Goal: Book appointment/travel/reservation

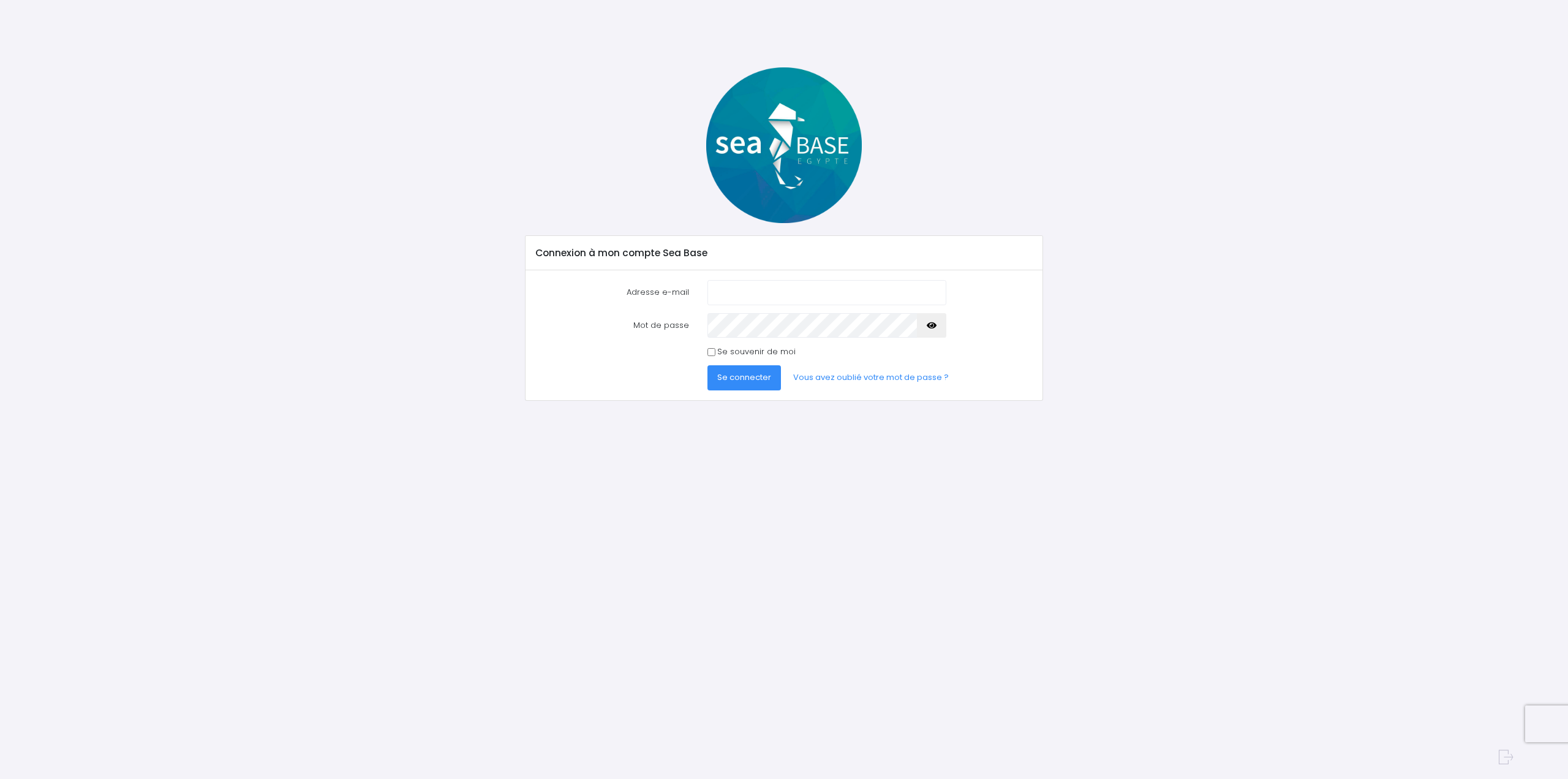
click at [779, 291] on input "Adresse e-mail" at bounding box center [826, 292] width 239 height 25
type input "[EMAIL_ADDRESS][DOMAIN_NAME]"
click at [726, 379] on span "Se connecter" at bounding box center [744, 376] width 54 height 12
click at [894, 375] on link "Vous avez oublié votre mot de passe ?" at bounding box center [871, 377] width 175 height 25
click at [774, 142] on img at bounding box center [784, 145] width 155 height 155
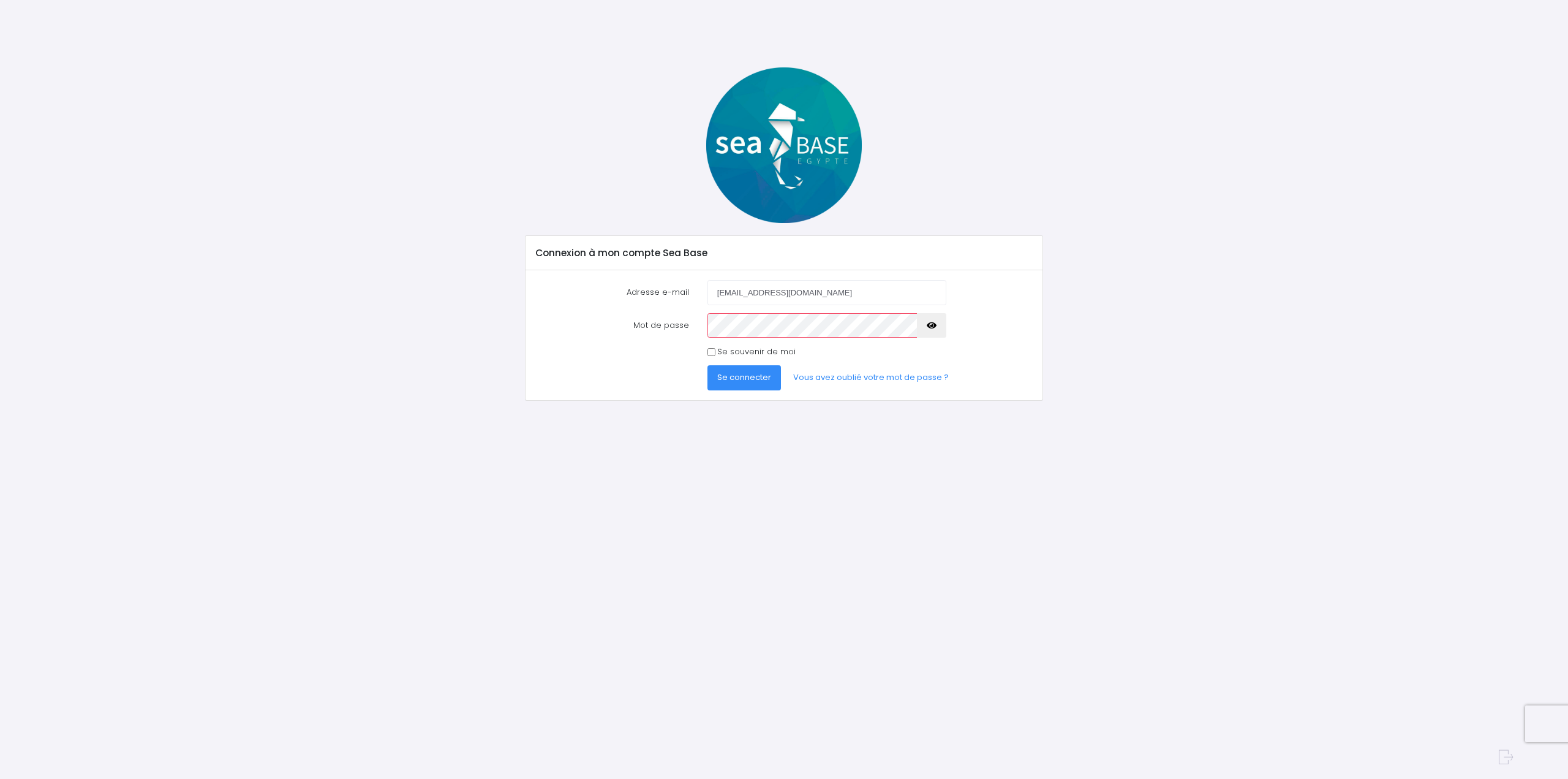
drag, startPoint x: 655, startPoint y: 177, endPoint x: 606, endPoint y: 127, distance: 70.0
click at [654, 163] on div at bounding box center [784, 145] width 536 height 155
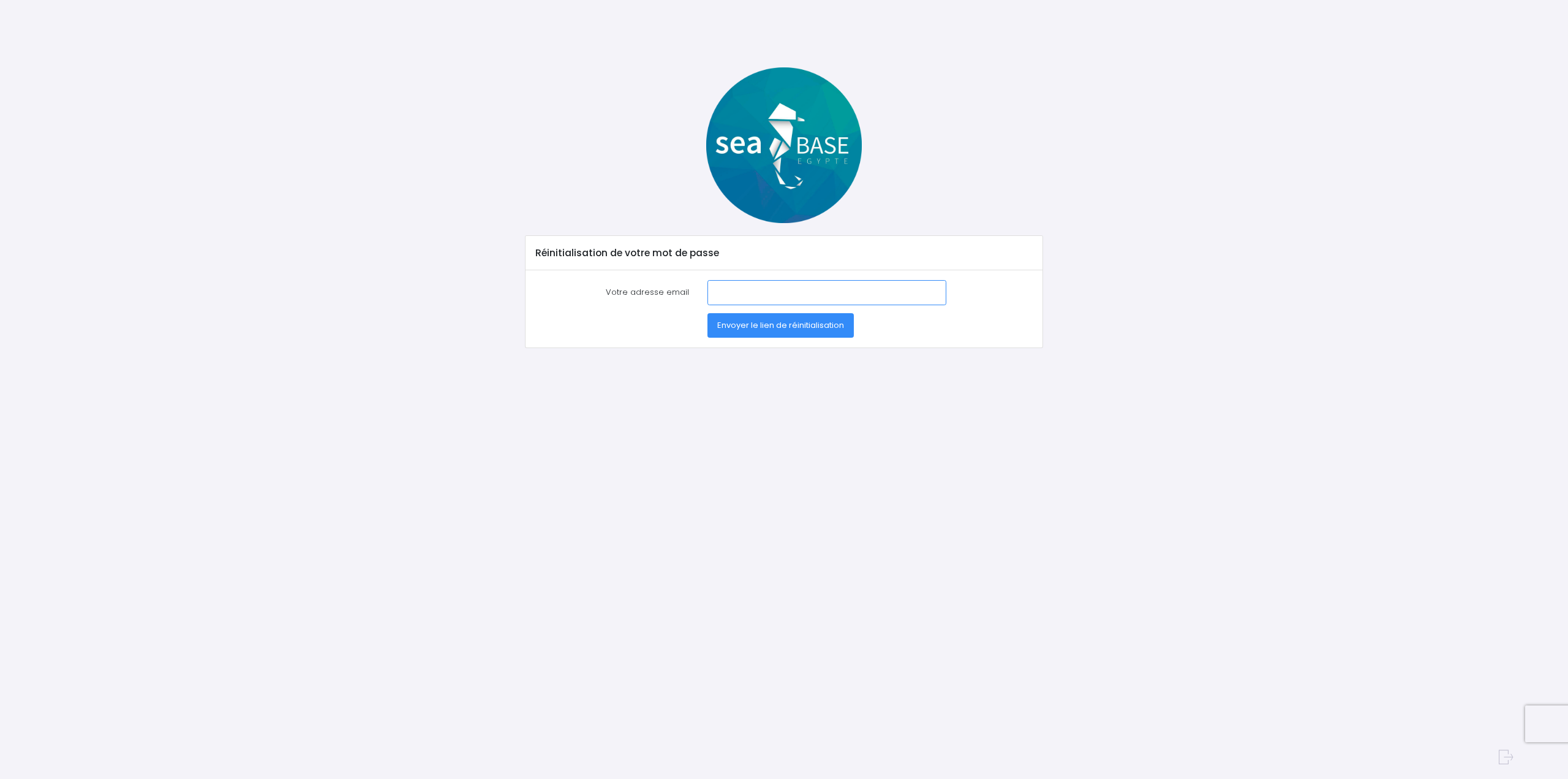
click at [749, 295] on input "Votre adresse email" at bounding box center [826, 292] width 239 height 25
type input "[EMAIL_ADDRESS][DOMAIN_NAME]"
click at [757, 328] on span "Envoyer le lien de réinitialisation" at bounding box center [781, 325] width 127 height 12
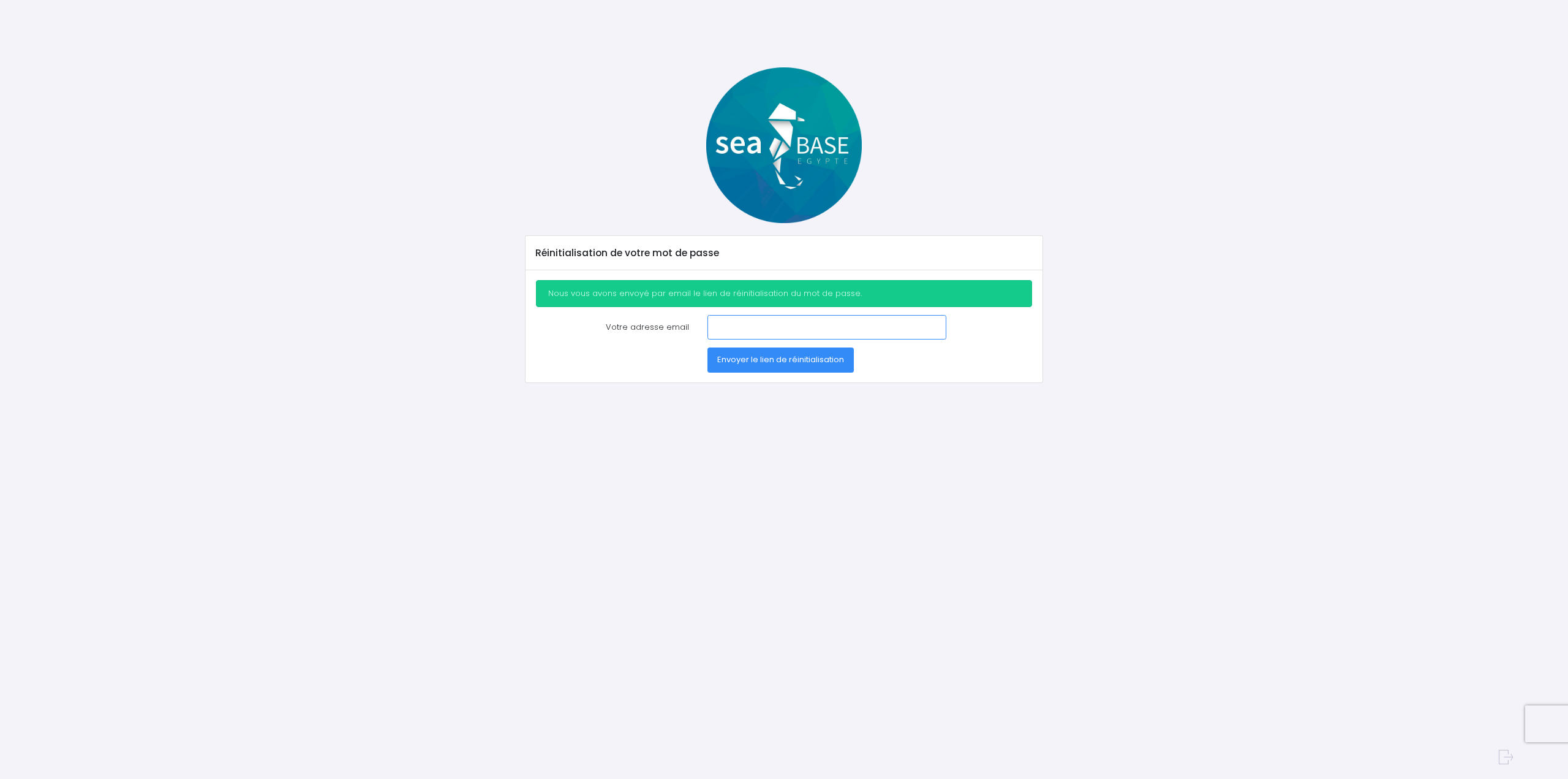
click at [719, 320] on input "Votre adresse email" at bounding box center [826, 326] width 239 height 25
click at [585, 386] on div "Réinitialisation de votre mot de passe Nous vous avons envoyé par email le lien…" at bounding box center [784, 401] width 804 height 668
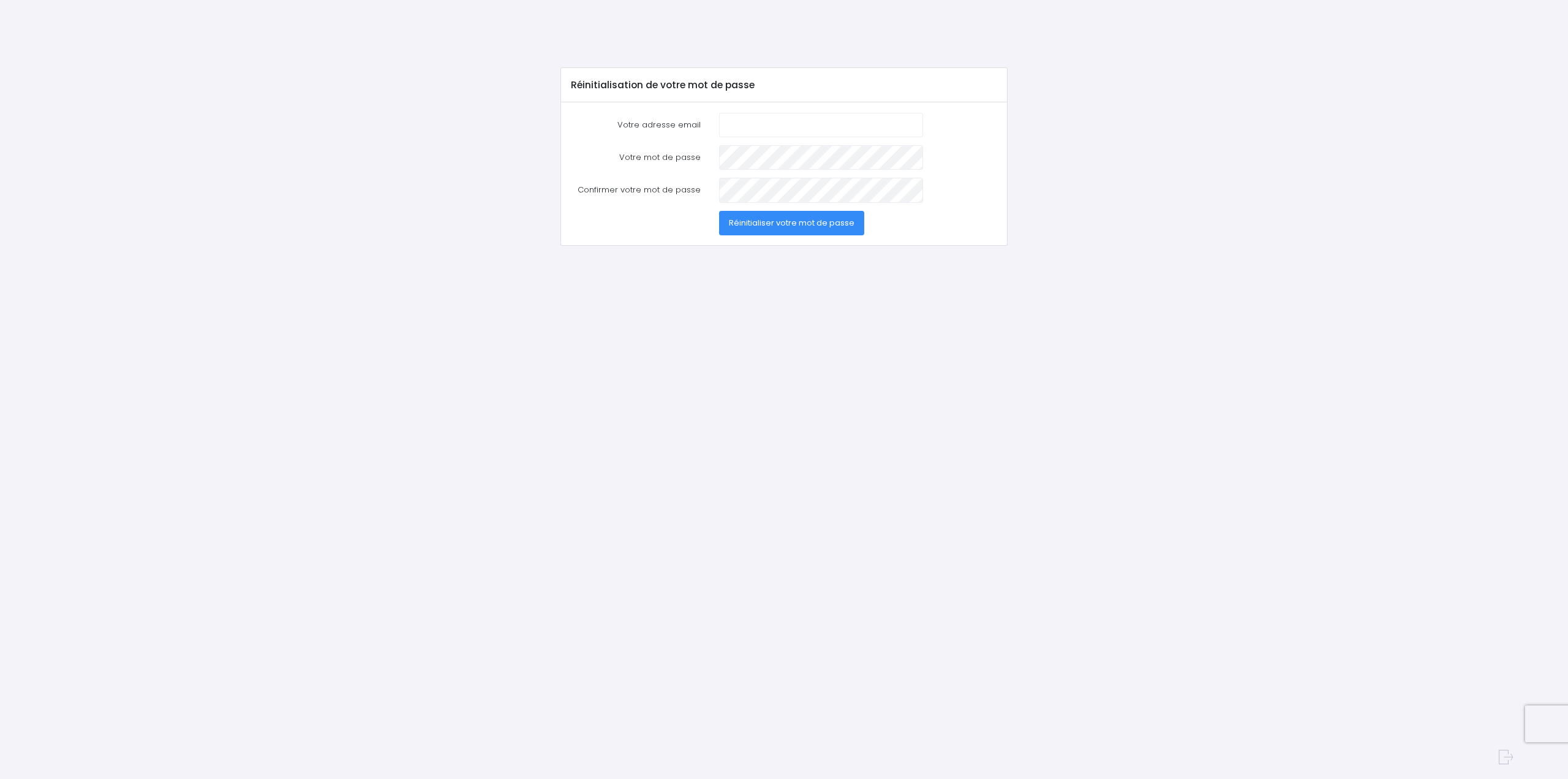
click at [790, 114] on input "Votre adresse email" at bounding box center [821, 125] width 204 height 25
type input "[EMAIL_ADDRESS][DOMAIN_NAME]"
click at [819, 221] on span "Réinitialiser votre mot de passe" at bounding box center [792, 223] width 125 height 12
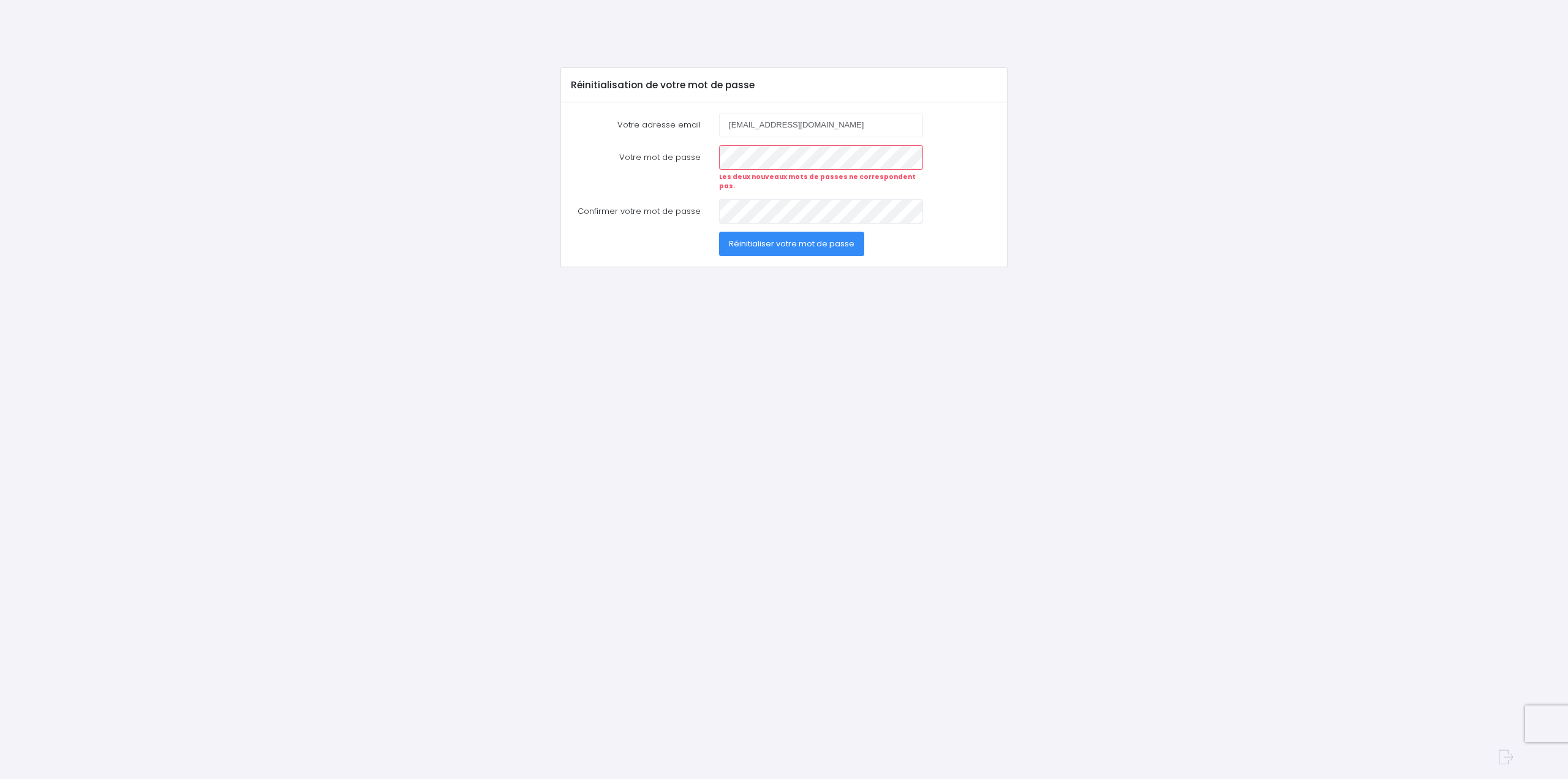
click at [829, 240] on button "Réinitialiser votre mot de passe" at bounding box center [792, 244] width 145 height 25
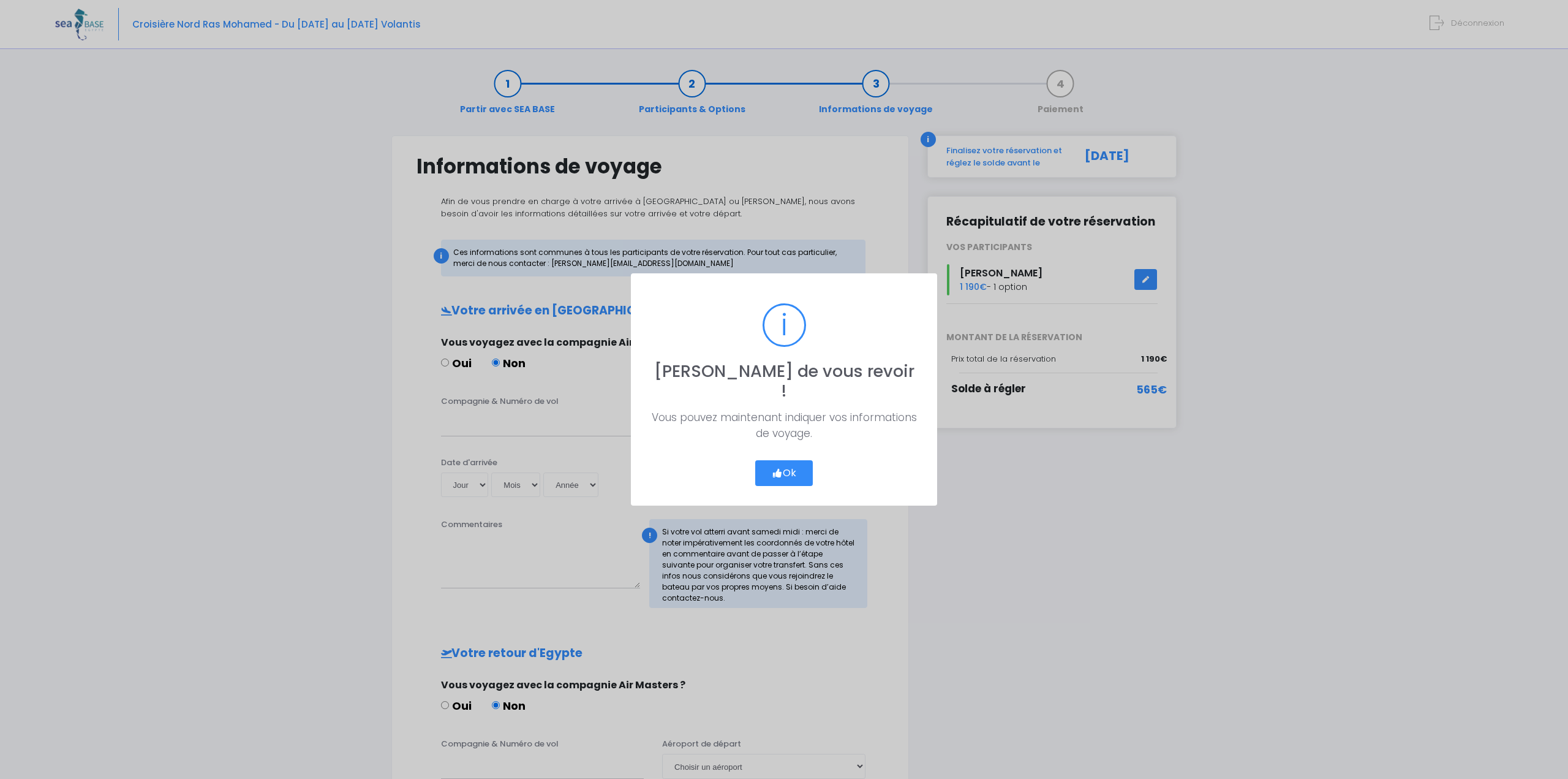
click at [800, 461] on button "Ok" at bounding box center [784, 473] width 57 height 25
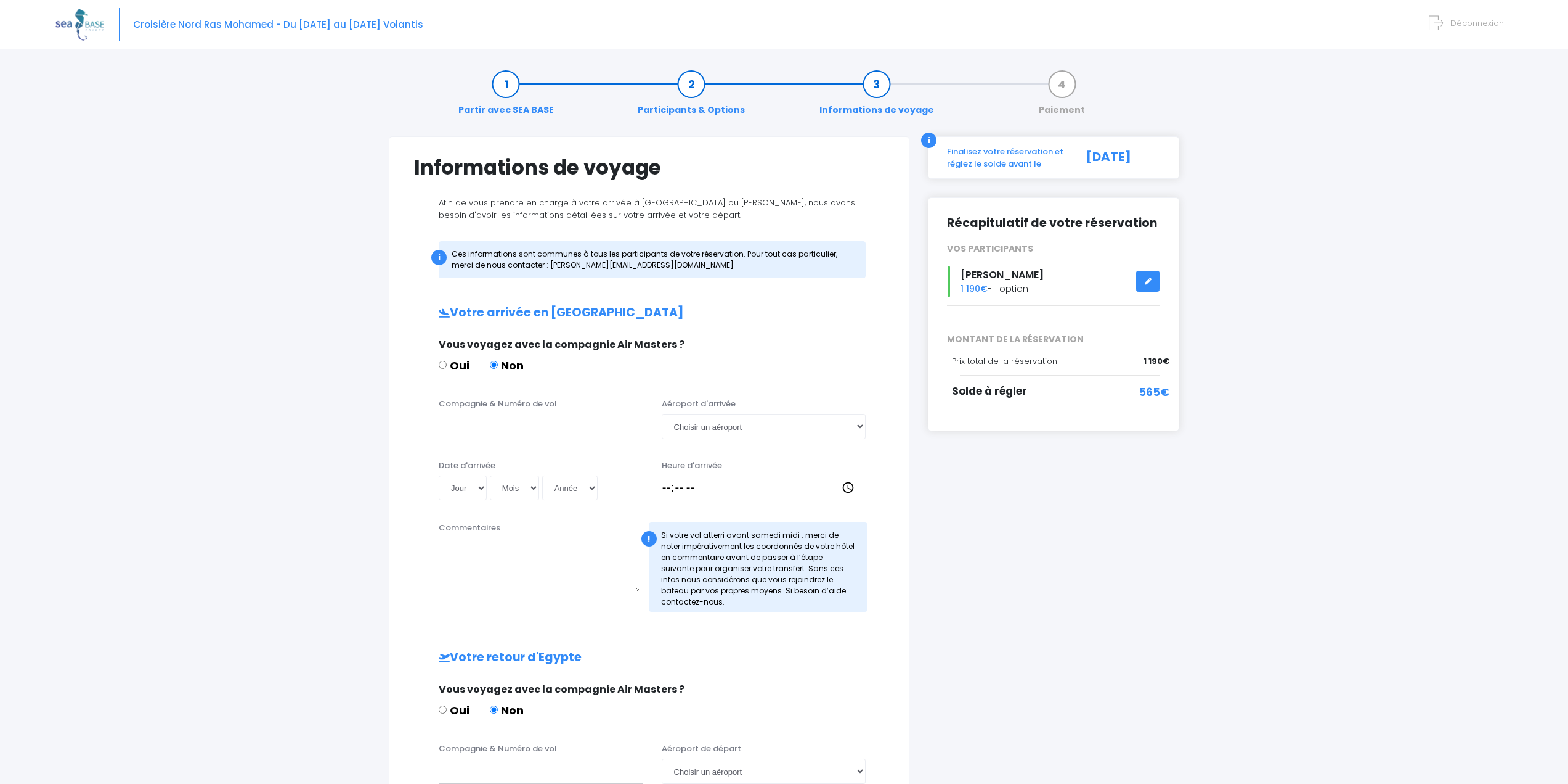
click at [523, 436] on input "Compagnie & Numéro de vol" at bounding box center [541, 425] width 205 height 25
type input "easyjet"
click at [780, 424] on select "Choisir un aéroport Hurghada Marsa Alam" at bounding box center [764, 425] width 205 height 25
select select "Hurghada"
click at [662, 413] on select "Choisir un aéroport Hurghada Marsa Alam" at bounding box center [764, 425] width 205 height 25
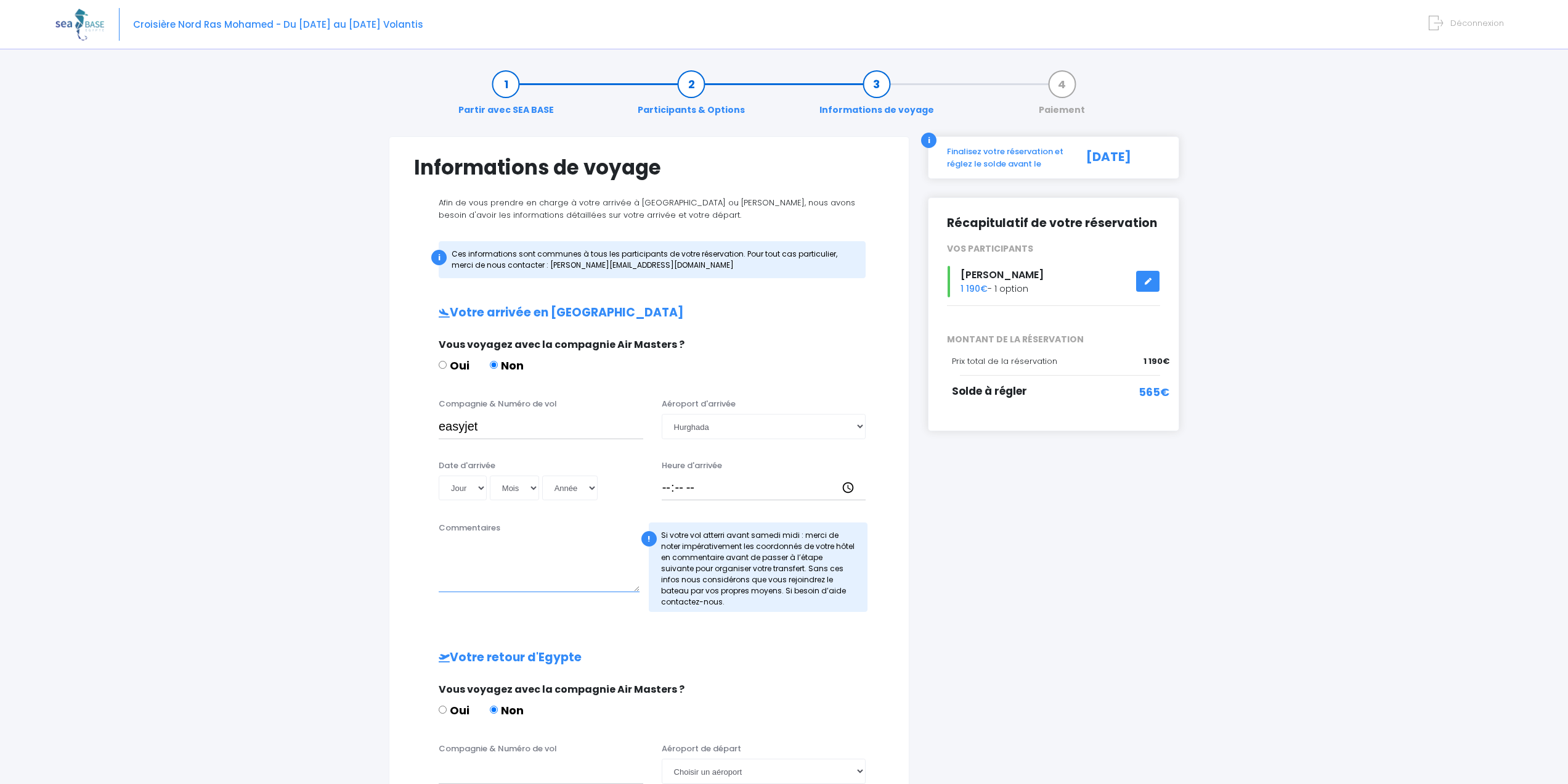
click at [457, 592] on textarea "Commentaires" at bounding box center [539, 564] width 201 height 54
paste textarea "EJU4692"
type textarea "EJU4692"
click at [470, 490] on select "Jour 01 02 03 04 05 06 07 08 09 10 11 12 13 14 15 16 17 18 19 20 21 22 23 24 25…" at bounding box center [463, 488] width 48 height 25
select select "25"
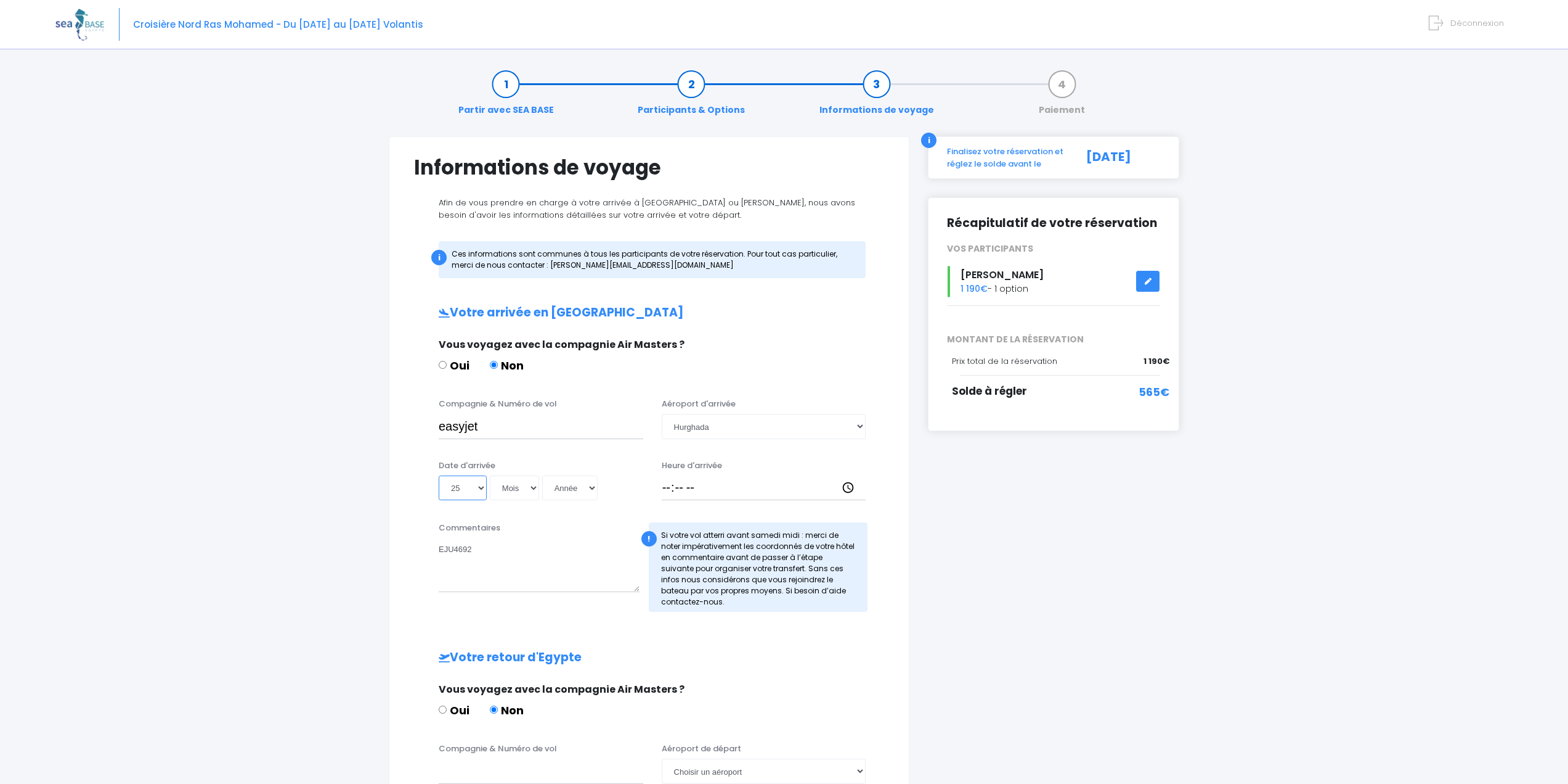
click at [439, 476] on select "Jour 01 02 03 04 05 06 07 08 09 10 11 12 13 14 15 16 17 18 19 20 21 22 23 24 25…" at bounding box center [463, 488] width 48 height 25
click at [506, 488] on select "Mois 01 02 03 04 05 06 07 08 09 10 11 12" at bounding box center [515, 488] width 49 height 25
select select "10"
click at [490, 476] on select "Mois 01 02 03 04 05 06 07 08 09 10 11 12" at bounding box center [515, 488] width 49 height 25
click at [586, 495] on select "Année 2045 2044 2043 2042 2041 2040 2039 2038 2037 2036 2035 2034 2033 2032 203…" at bounding box center [570, 488] width 56 height 25
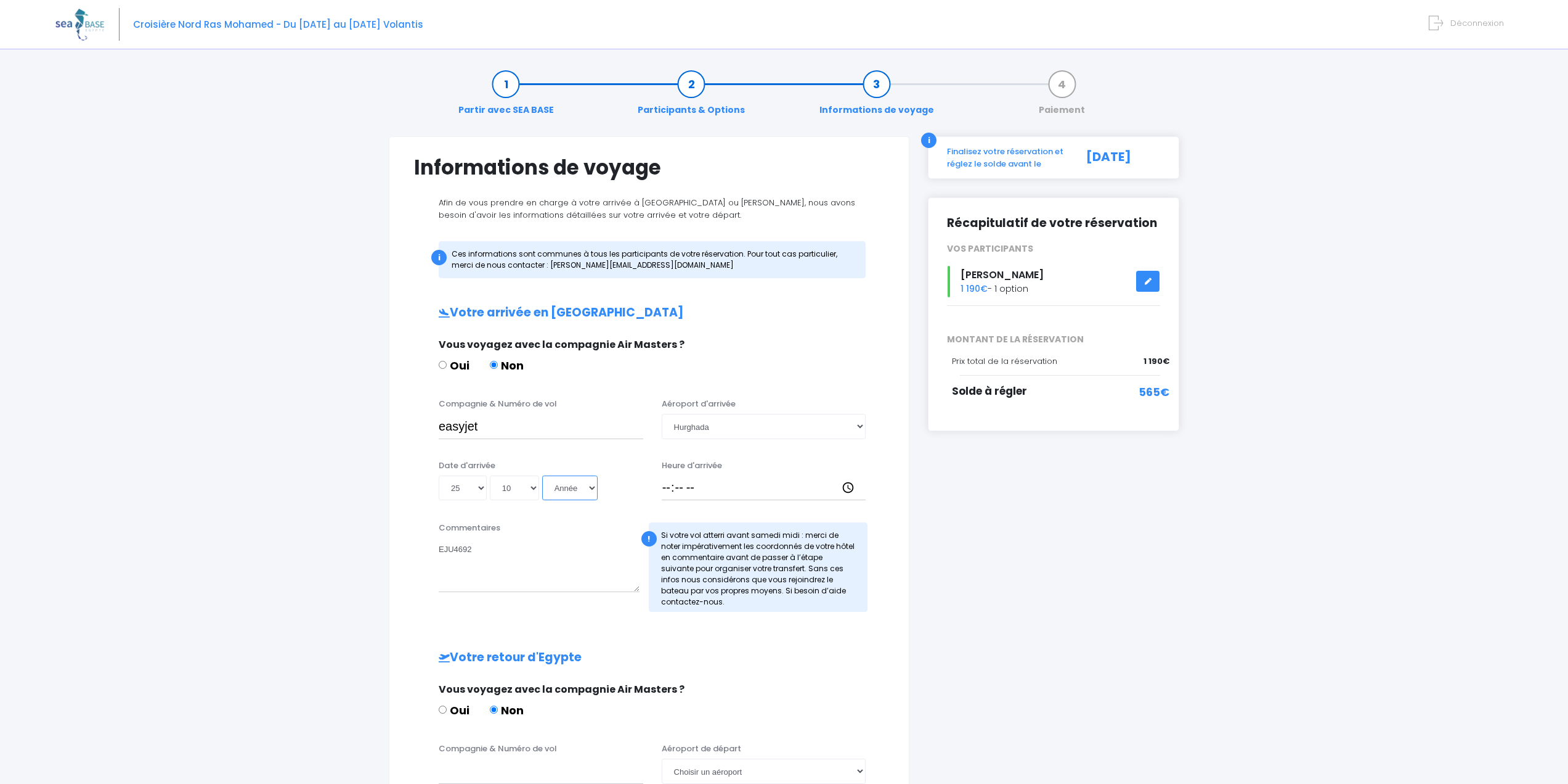
select select "2025"
click at [542, 476] on select "Année 2045 2044 2043 2042 2041 2040 2039 2038 2037 2036 2035 2034 2033 2032 203…" at bounding box center [570, 488] width 56 height 25
type input "2025-10-25"
click at [670, 490] on input "Heure d'arrivée" at bounding box center [764, 488] width 205 height 25
type input "18:00"
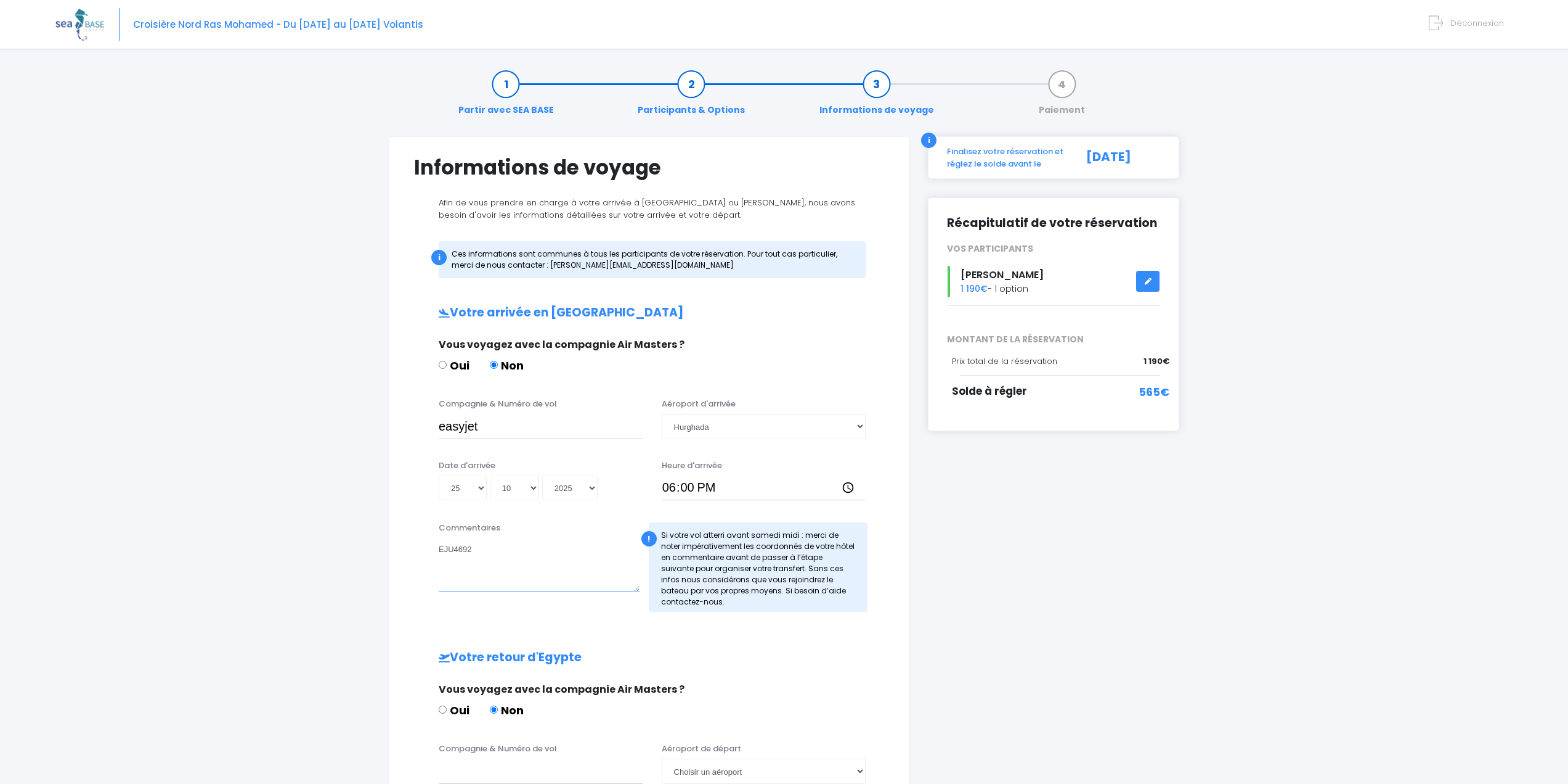
drag, startPoint x: 506, startPoint y: 564, endPoint x: 392, endPoint y: 559, distance: 114.1
click at [392, 559] on div "Informations de voyage Afin de vous prendre en charge à votre arrivée à Hurghad…" at bounding box center [649, 556] width 521 height 840
paste textarea "EJU4657"
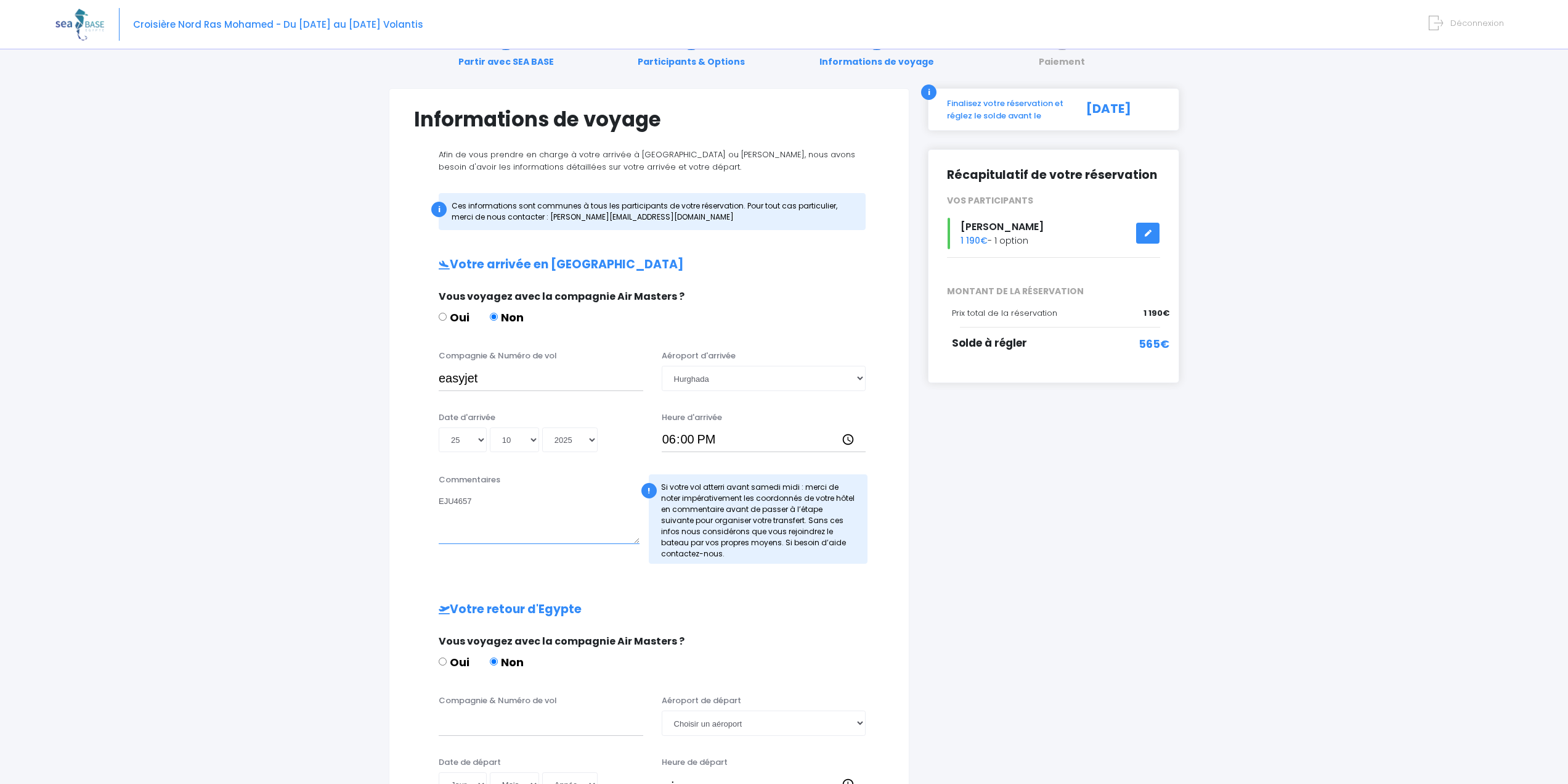
scroll to position [185, 0]
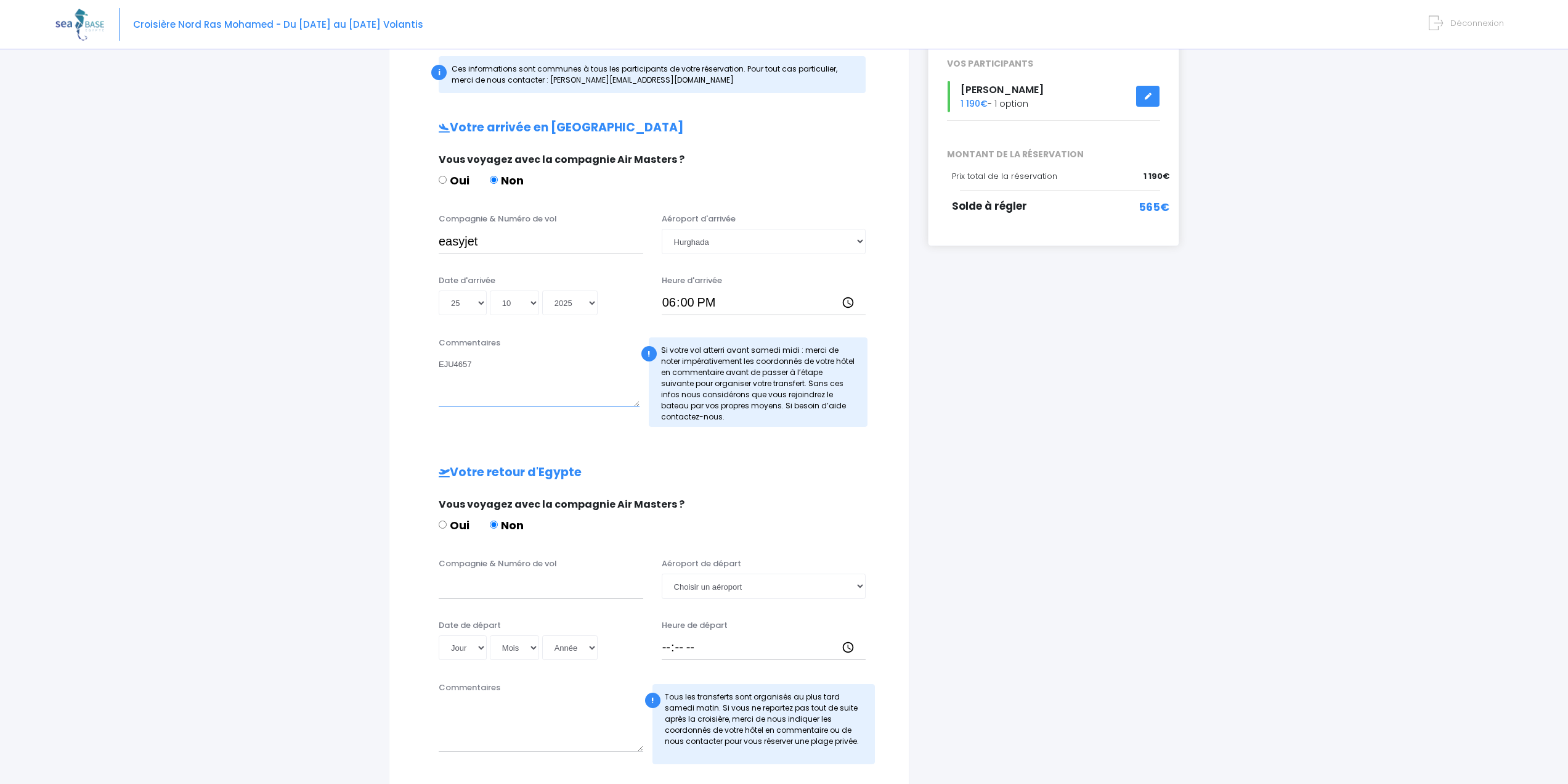
type textarea "EJU4657"
click at [495, 582] on input "Compagnie & Numéro de vol" at bounding box center [541, 585] width 205 height 25
click at [516, 242] on input "easyjet" at bounding box center [541, 241] width 205 height 25
paste input "EJU4657"
type input "easyjet EJU4657"
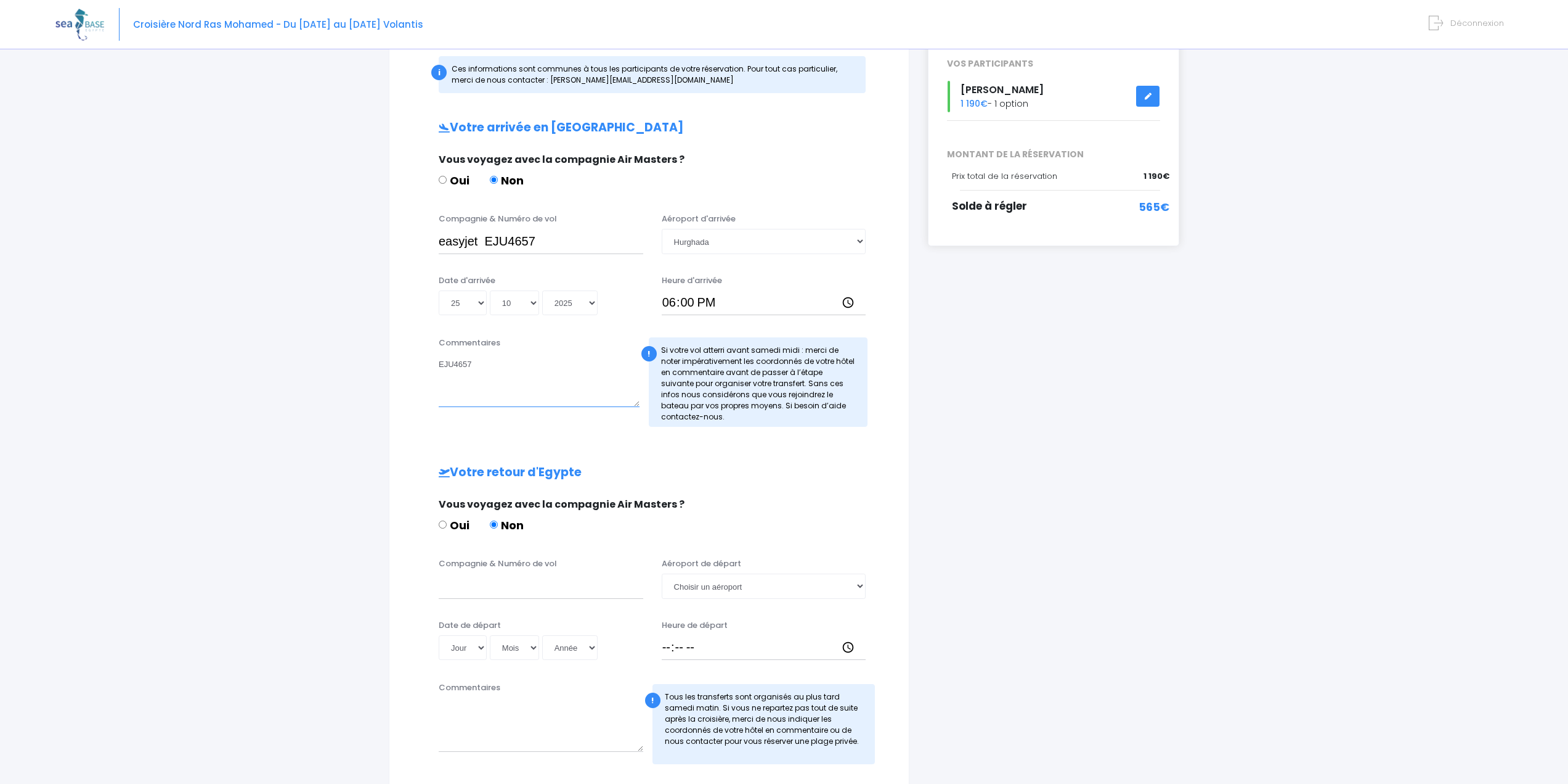
drag, startPoint x: 481, startPoint y: 385, endPoint x: 414, endPoint y: 373, distance: 68.1
click at [414, 373] on div "Commentaires EJU4657 ! Si votre vol atterri avant samedi midi : merci de noter …" at bounding box center [649, 385] width 488 height 98
click at [489, 585] on input "Compagnie & Numéro de vol" at bounding box center [541, 585] width 205 height 25
paste input "EJU4692"
type input "easyjet EJU4692"
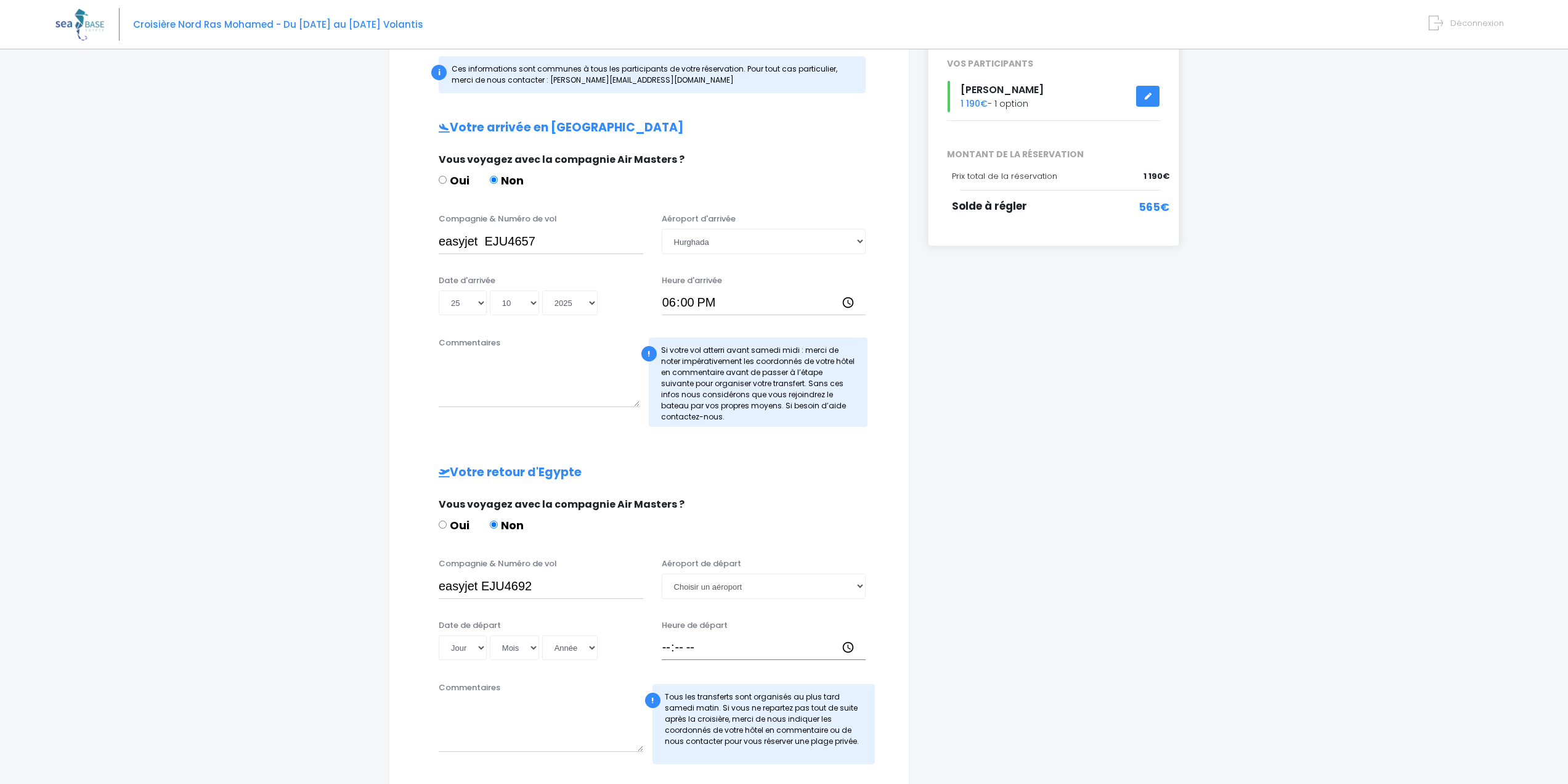
click at [689, 655] on input "Heure de départ" at bounding box center [764, 647] width 205 height 25
type input "18:10"
click at [718, 590] on select "Choisir un aéroport Hurghada Marsa Alam" at bounding box center [764, 585] width 205 height 25
select select "Hurghada"
click at [662, 574] on select "Choisir un aéroport Hurghada Marsa Alam" at bounding box center [764, 585] width 205 height 25
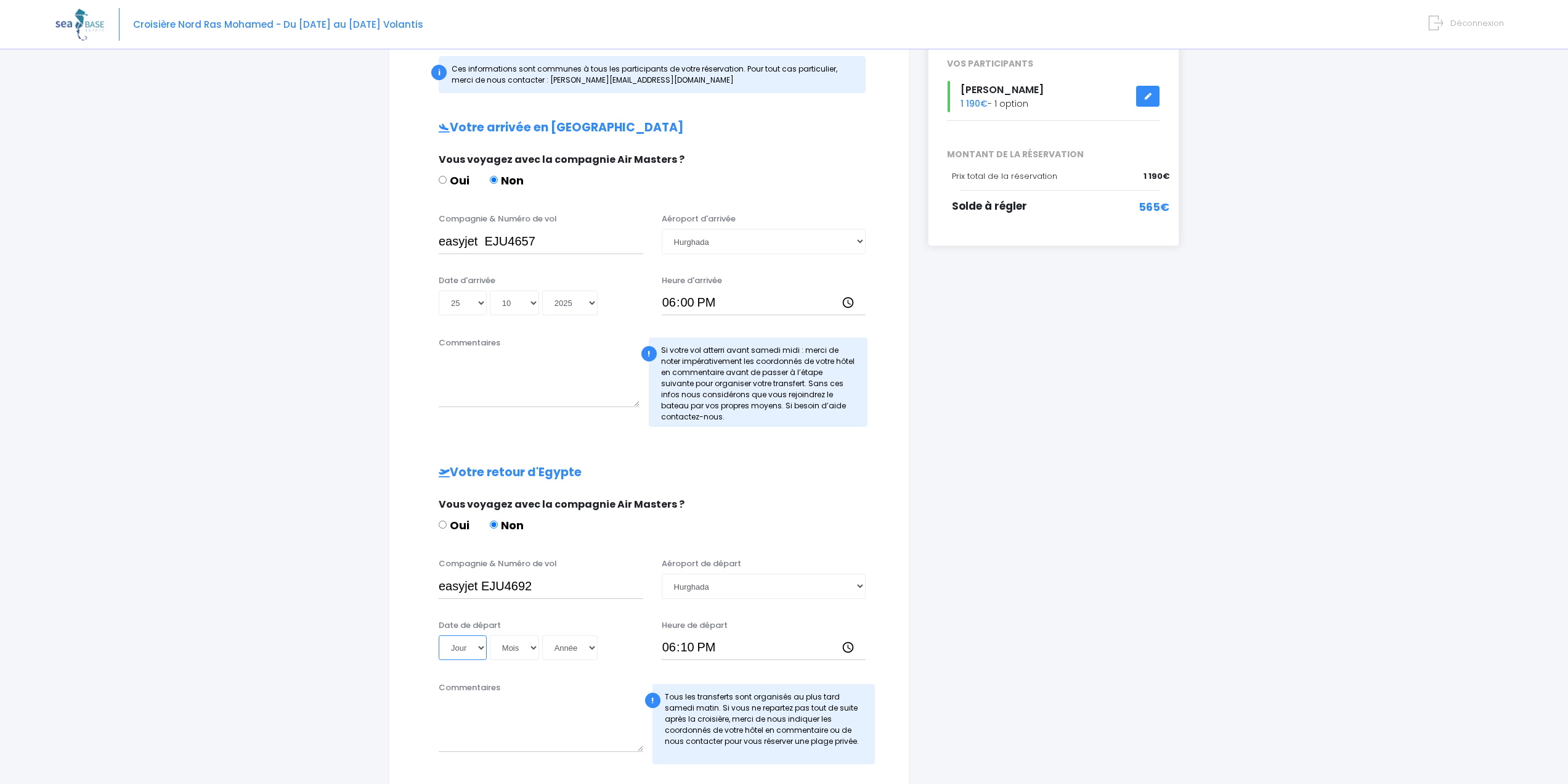
click at [458, 646] on select "Jour 01 02 03 04 05 06 07 08 09 10 11 12 13 14 15 16 17 18 19 20 21 22 23 24 25…" at bounding box center [463, 647] width 48 height 25
select select "01"
click at [439, 635] on select "Jour 01 02 03 04 05 06 07 08 09 10 11 12 13 14 15 16 17 18 19 20 21 22 23 24 25…" at bounding box center [463, 647] width 48 height 25
click at [515, 651] on select "Mois 01 02 03 04 05 06 07 08 09 10 11 12" at bounding box center [515, 647] width 49 height 25
select select "11"
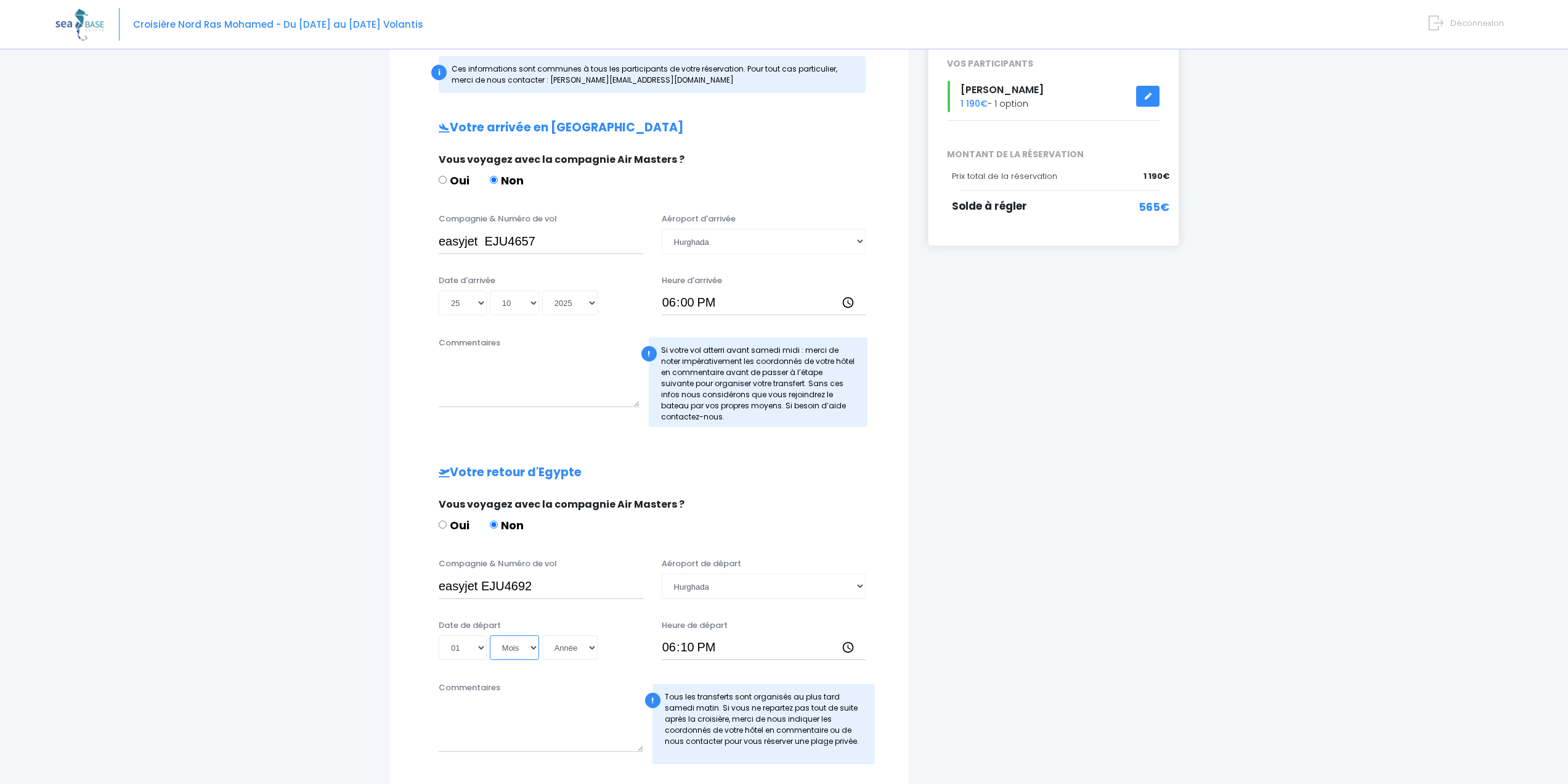
click at [490, 635] on select "Mois 01 02 03 04 05 06 07 08 09 10 11 12" at bounding box center [515, 647] width 49 height 25
click at [562, 651] on select "Année 2045 2044 2043 2042 2041 2040 2039 2038 2037 2036 2035 2034 2033 2032 203…" at bounding box center [570, 647] width 56 height 25
select select "2025"
click at [542, 635] on select "Année 2045 2044 2043 2042 2041 2040 2039 2038 2037 2036 2035 2034 2033 2032 203…" at bounding box center [570, 647] width 56 height 25
type input "2025-11-01"
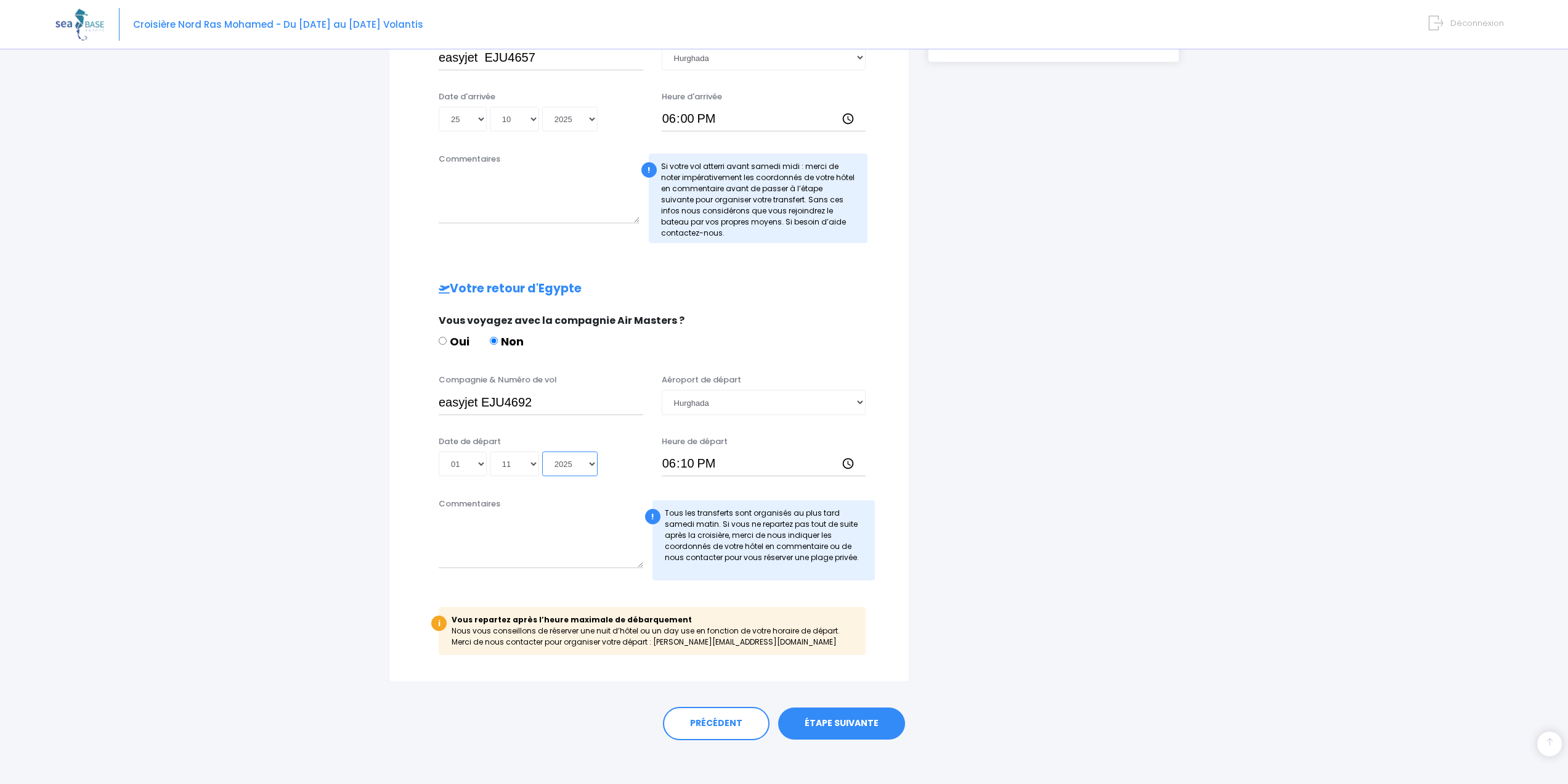
scroll to position [374, 0]
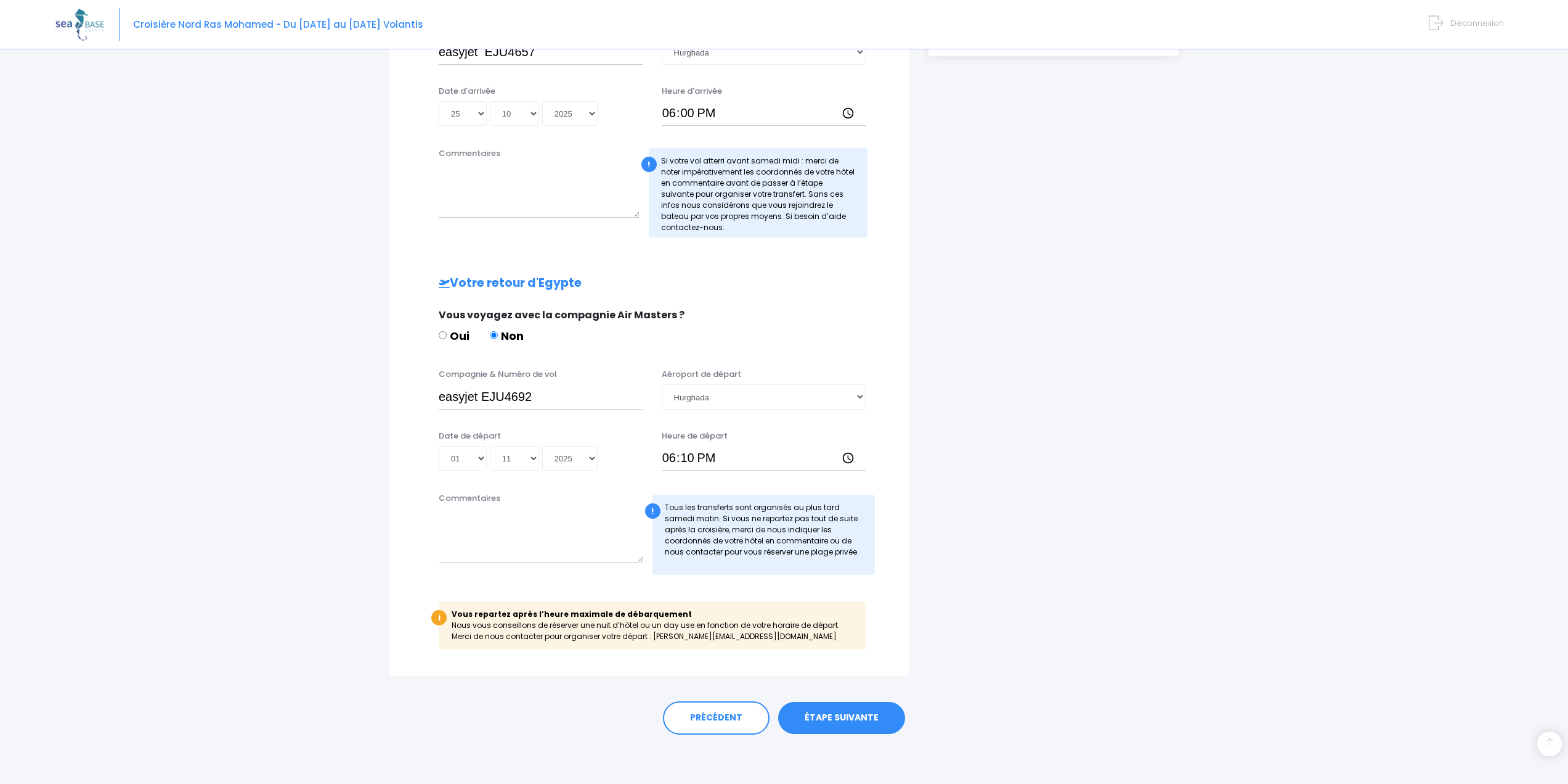
click at [862, 711] on link "ÉTAPE SUIVANTE" at bounding box center [841, 717] width 127 height 32
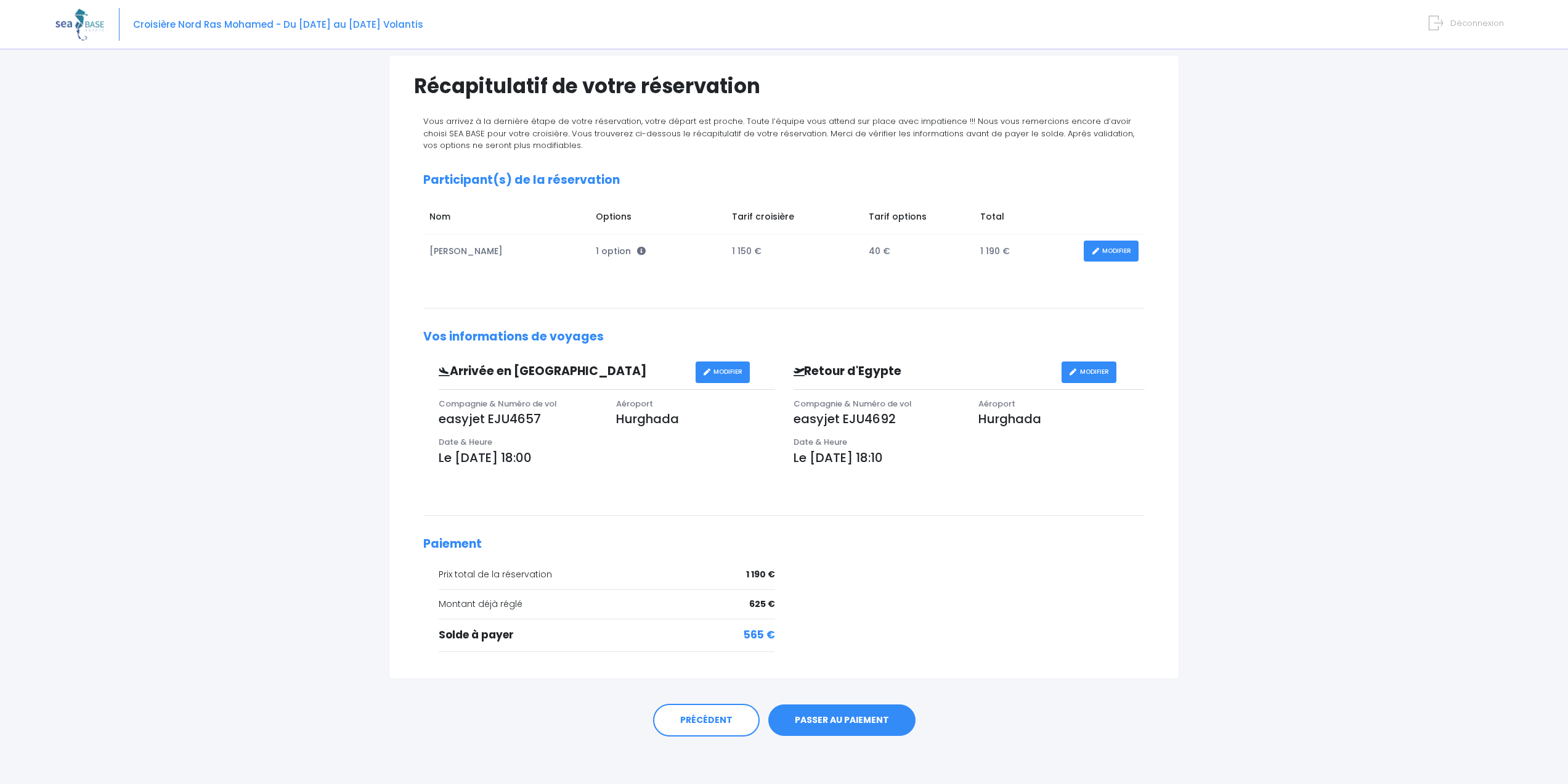
scroll to position [83, 0]
click at [857, 723] on link "PASSER AU PAIEMENT" at bounding box center [841, 718] width 147 height 32
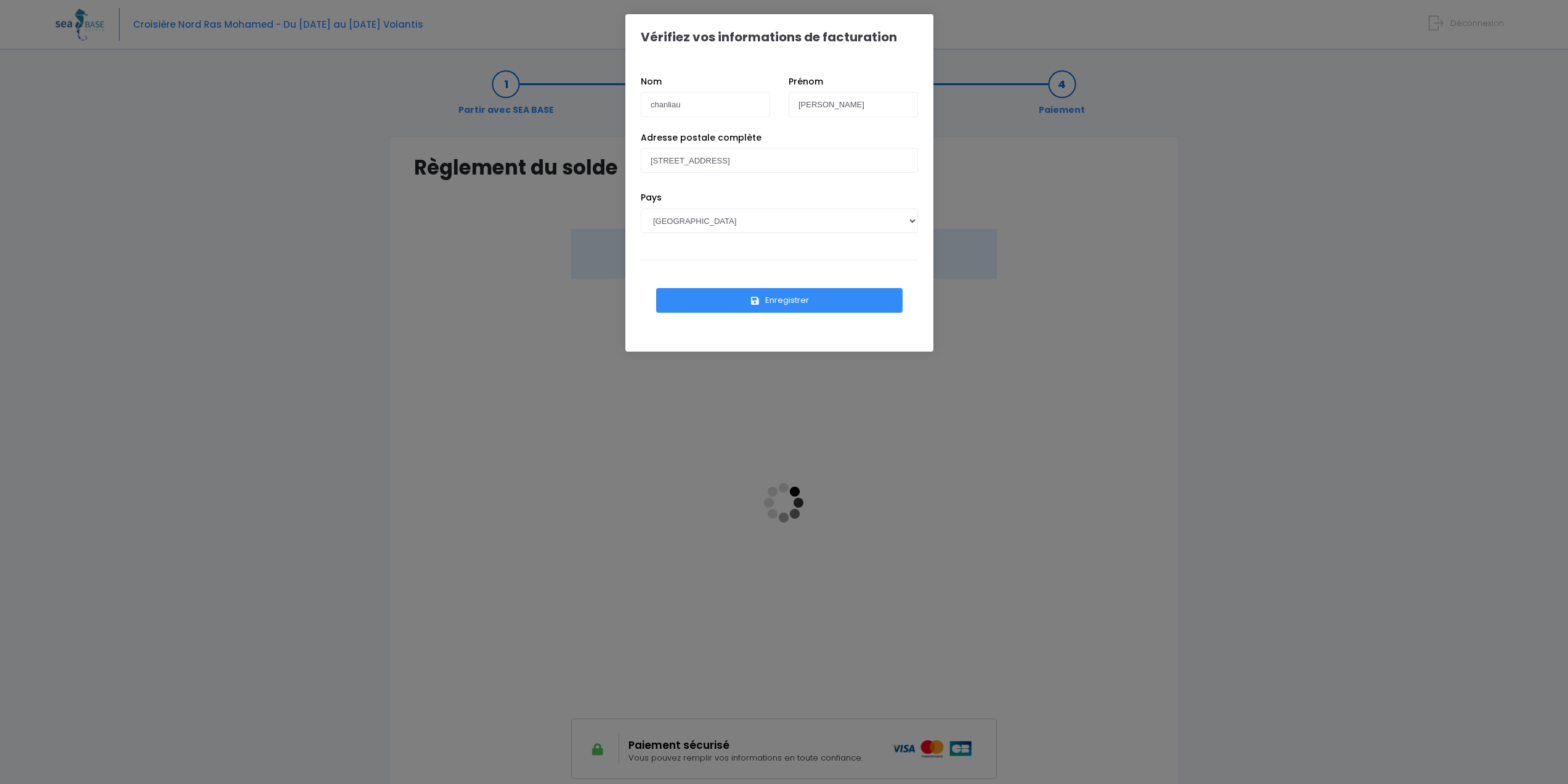
click at [804, 304] on button "Enregistrer" at bounding box center [780, 300] width 247 height 25
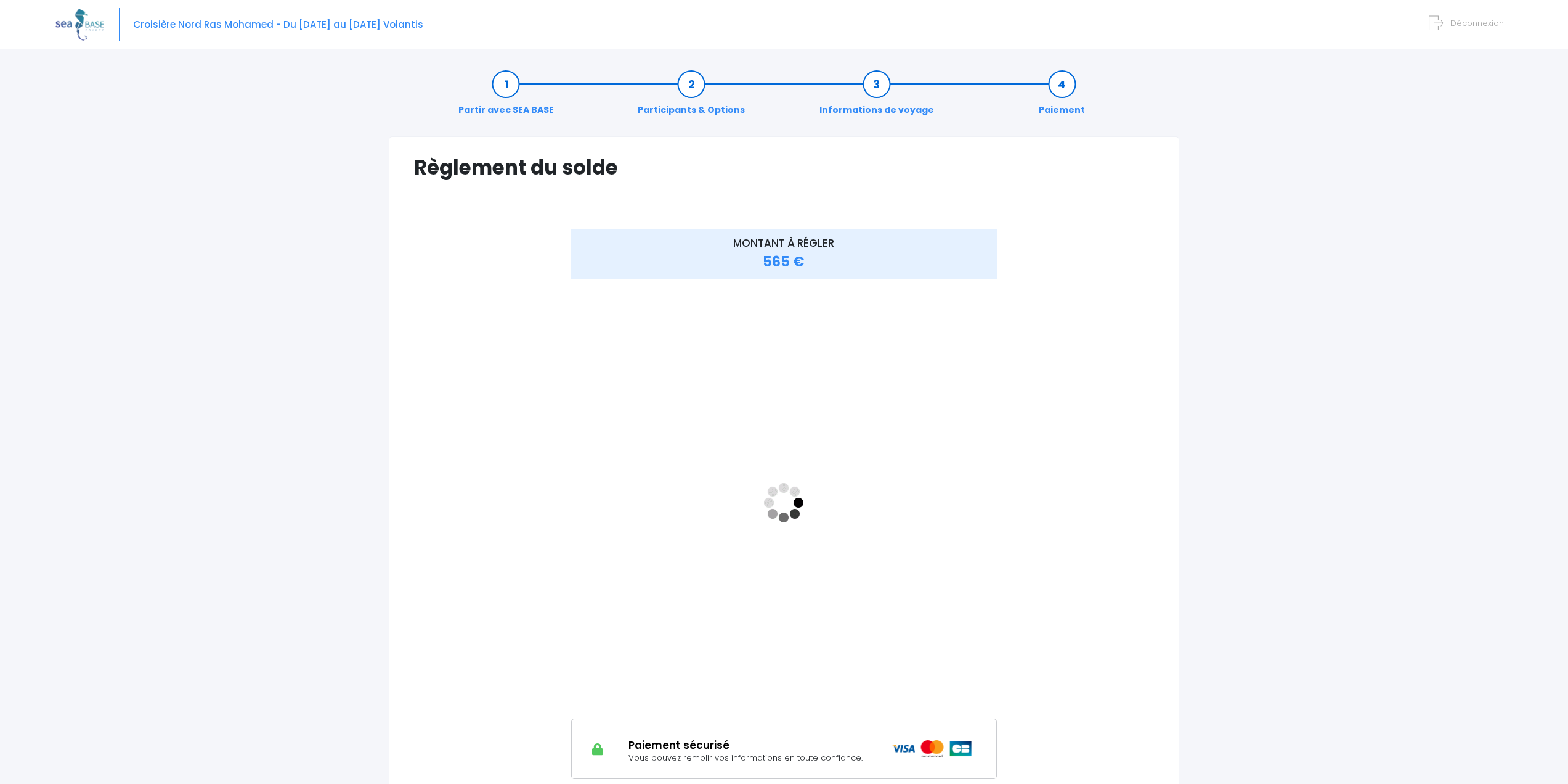
click at [760, 235] on span "MONTANT À RÉGLER" at bounding box center [784, 242] width 101 height 15
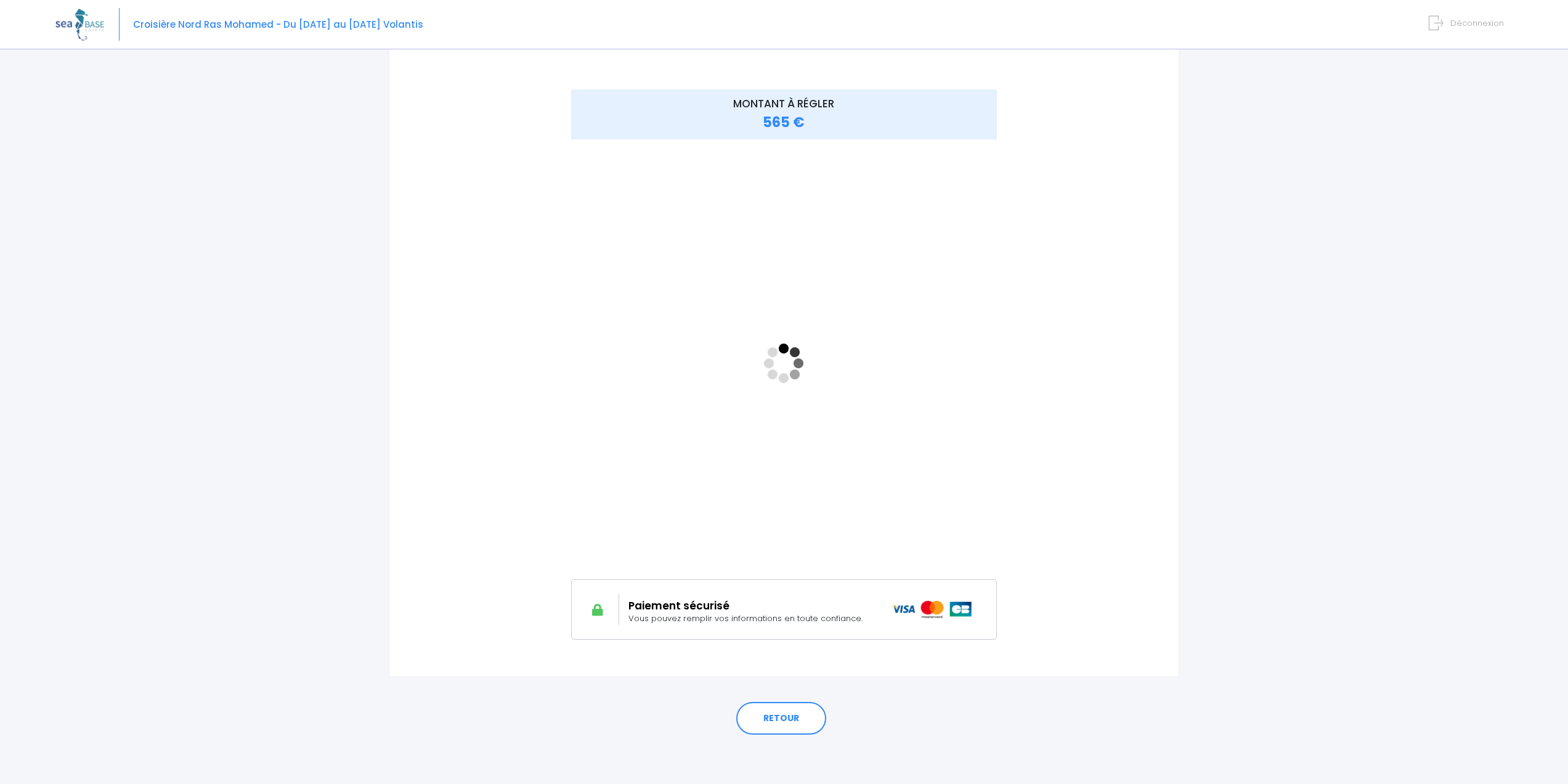
click at [838, 608] on h2 "Paiement sécurisé" at bounding box center [751, 605] width 245 height 12
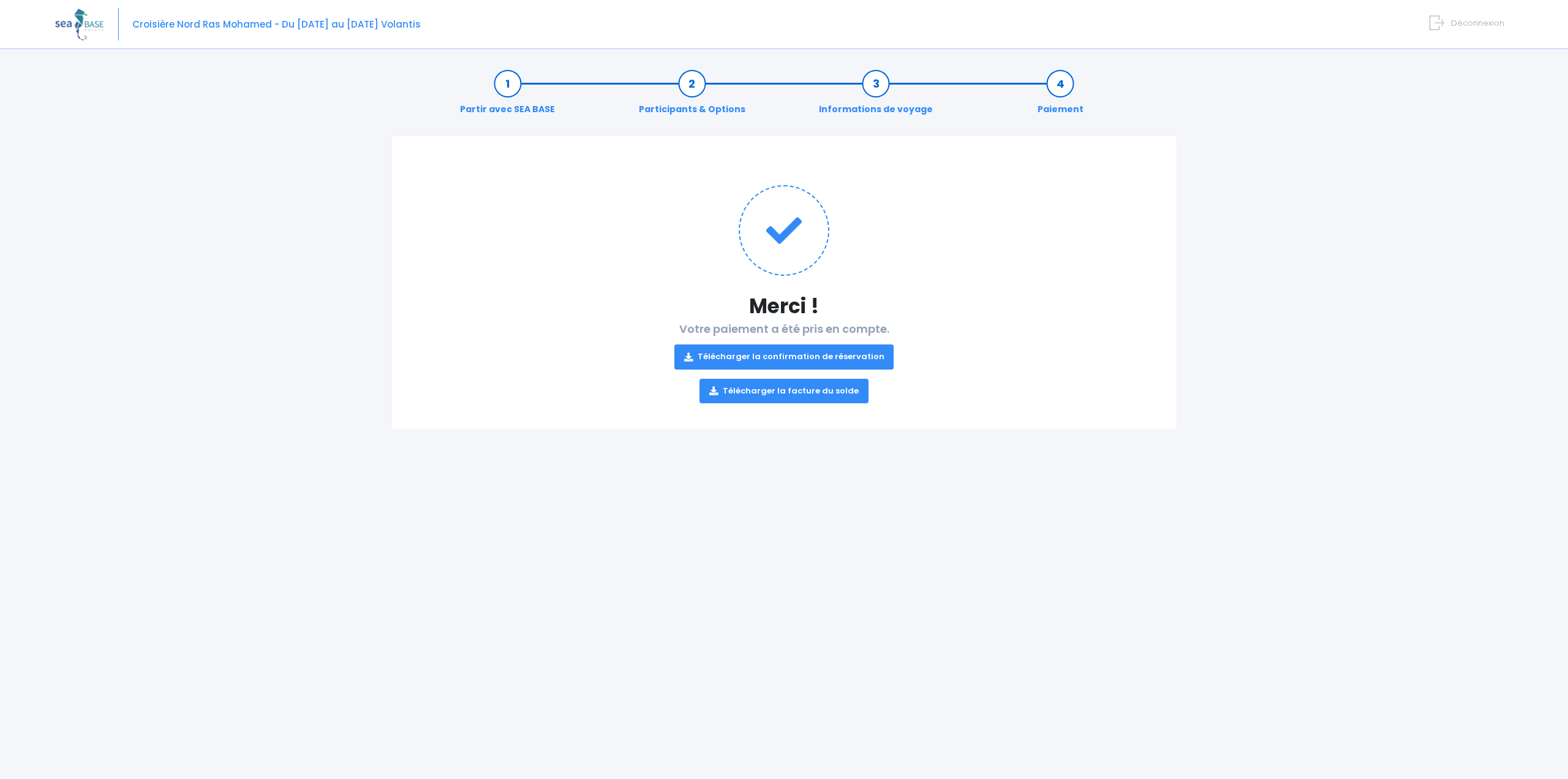
click at [839, 388] on link "Télécharger la facture du solde" at bounding box center [784, 391] width 169 height 25
click at [853, 353] on link "Télécharger la confirmation de réservation" at bounding box center [784, 356] width 220 height 25
